Goal: Book appointment/travel/reservation

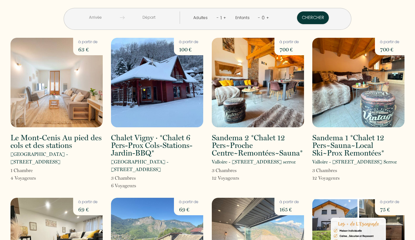
click at [107, 19] on input "text" at bounding box center [95, 17] width 49 height 12
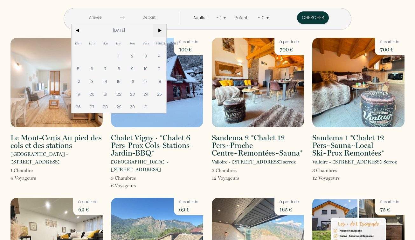
click at [166, 28] on span ">" at bounding box center [160, 30] width 14 height 13
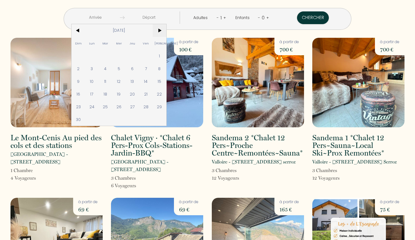
click at [166, 28] on span ">" at bounding box center [160, 30] width 14 height 13
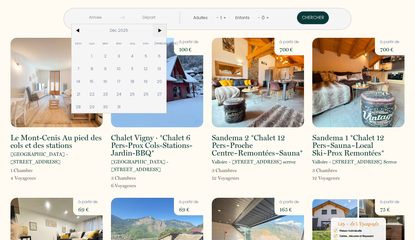
click at [166, 28] on span ">" at bounding box center [160, 30] width 14 height 13
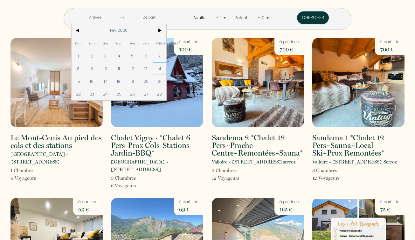
click at [166, 68] on span "14" at bounding box center [160, 68] width 14 height 13
type input "[DATE]"
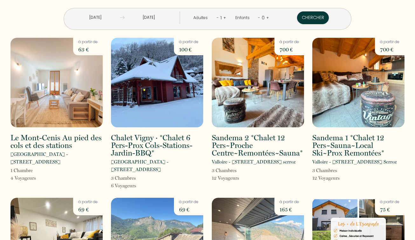
click at [156, 12] on input "[DATE]" at bounding box center [149, 17] width 49 height 12
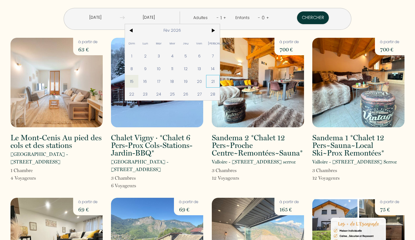
click at [220, 78] on span "21" at bounding box center [213, 81] width 14 height 13
type input "[DATE]"
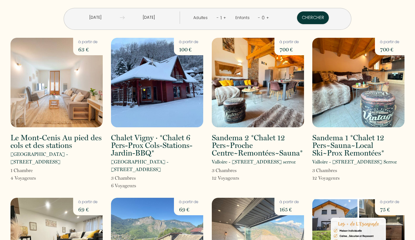
click at [223, 17] on link "+" at bounding box center [224, 18] width 3 height 6
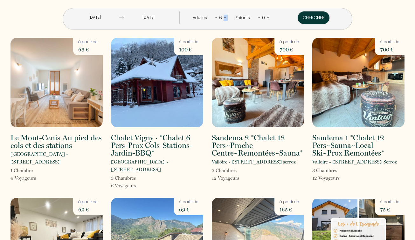
click at [223, 17] on link "+" at bounding box center [224, 18] width 3 height 6
click at [224, 17] on link "+" at bounding box center [225, 18] width 3 height 6
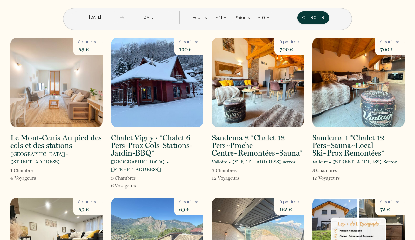
click at [223, 17] on link "+" at bounding box center [224, 18] width 3 height 6
click at [224, 17] on link "+" at bounding box center [225, 18] width 3 height 6
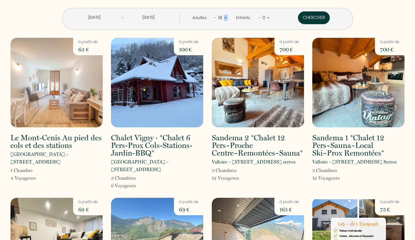
click at [224, 17] on link "+" at bounding box center [225, 18] width 3 height 6
click at [298, 16] on button "Chercher" at bounding box center [314, 17] width 32 height 13
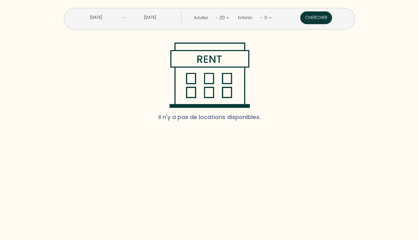
click at [216, 18] on link "-" at bounding box center [217, 18] width 2 height 6
click at [214, 18] on div "Adultes - 19 +" at bounding box center [211, 17] width 43 height 13
click at [217, 18] on link "-" at bounding box center [218, 18] width 2 height 6
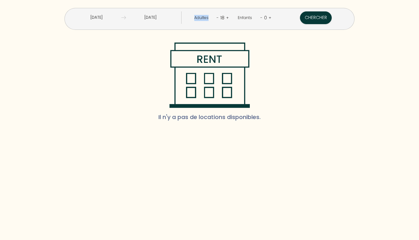
click at [217, 18] on link "-" at bounding box center [218, 18] width 2 height 6
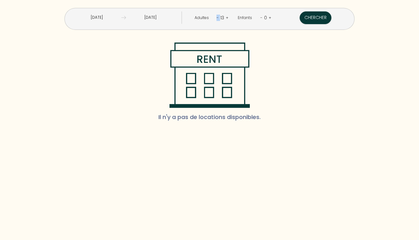
click at [217, 18] on link "-" at bounding box center [218, 18] width 2 height 6
click at [300, 18] on button "Chercher" at bounding box center [316, 17] width 32 height 13
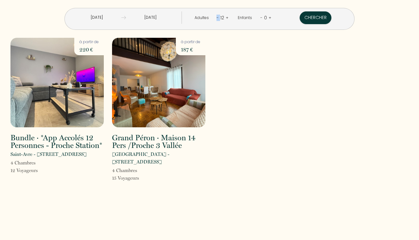
click at [219, 18] on div "12" at bounding box center [222, 18] width 7 height 10
click at [217, 17] on link "-" at bounding box center [218, 18] width 2 height 6
click at [215, 17] on div "Adultes - 11 +" at bounding box center [211, 17] width 43 height 13
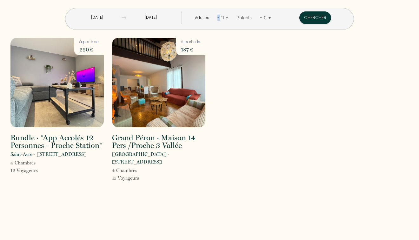
click at [215, 17] on div "Adultes - 11 +" at bounding box center [211, 17] width 43 height 13
drag, startPoint x: 215, startPoint y: 17, endPoint x: 219, endPoint y: 17, distance: 4.5
click at [220, 17] on div "11" at bounding box center [223, 18] width 6 height 10
click at [220, 18] on div "11" at bounding box center [223, 18] width 6 height 10
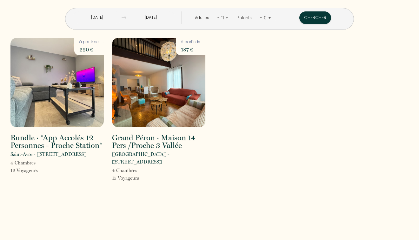
click at [218, 17] on link "-" at bounding box center [219, 18] width 2 height 6
click at [217, 17] on link "-" at bounding box center [218, 18] width 2 height 6
click at [218, 17] on link "-" at bounding box center [219, 18] width 2 height 6
click at [305, 19] on button "Chercher" at bounding box center [316, 17] width 32 height 13
